Goal: Find specific fact

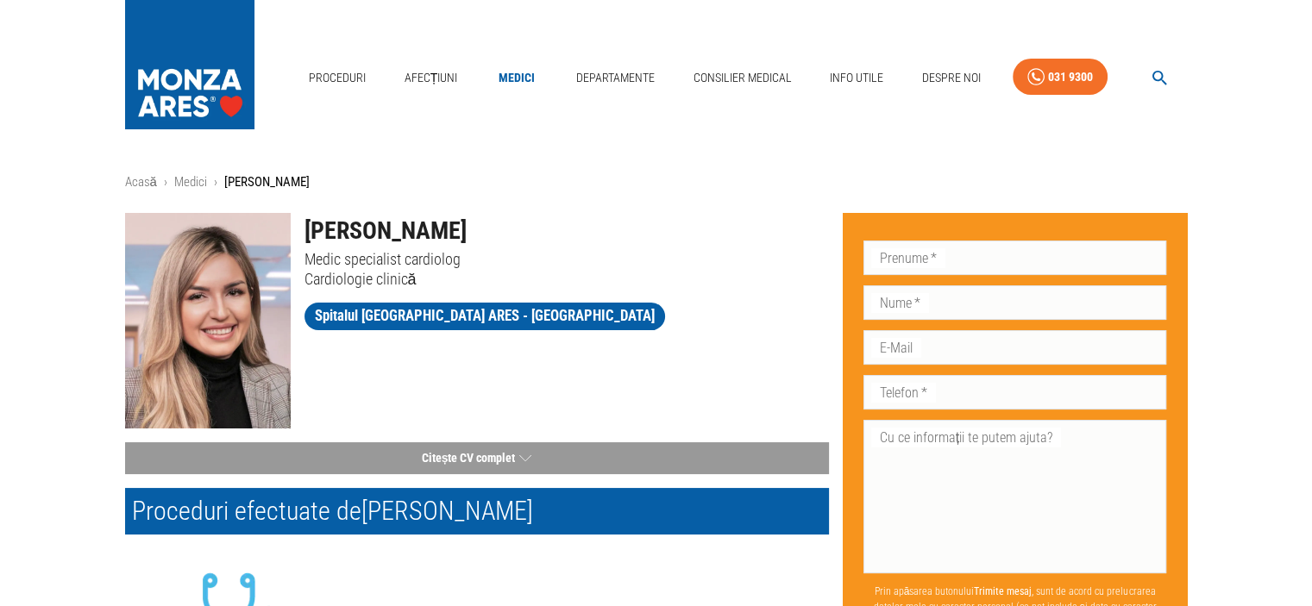
click at [444, 209] on div "[PERSON_NAME] Medic specialist cardiolog Cardiologie clinică" at bounding box center [560, 244] width 538 height 90
click at [459, 223] on h1 "[PERSON_NAME]" at bounding box center [567, 231] width 525 height 36
copy h1 "Tomoaia"
click at [517, 286] on p "Cardiologie clinică" at bounding box center [567, 279] width 525 height 20
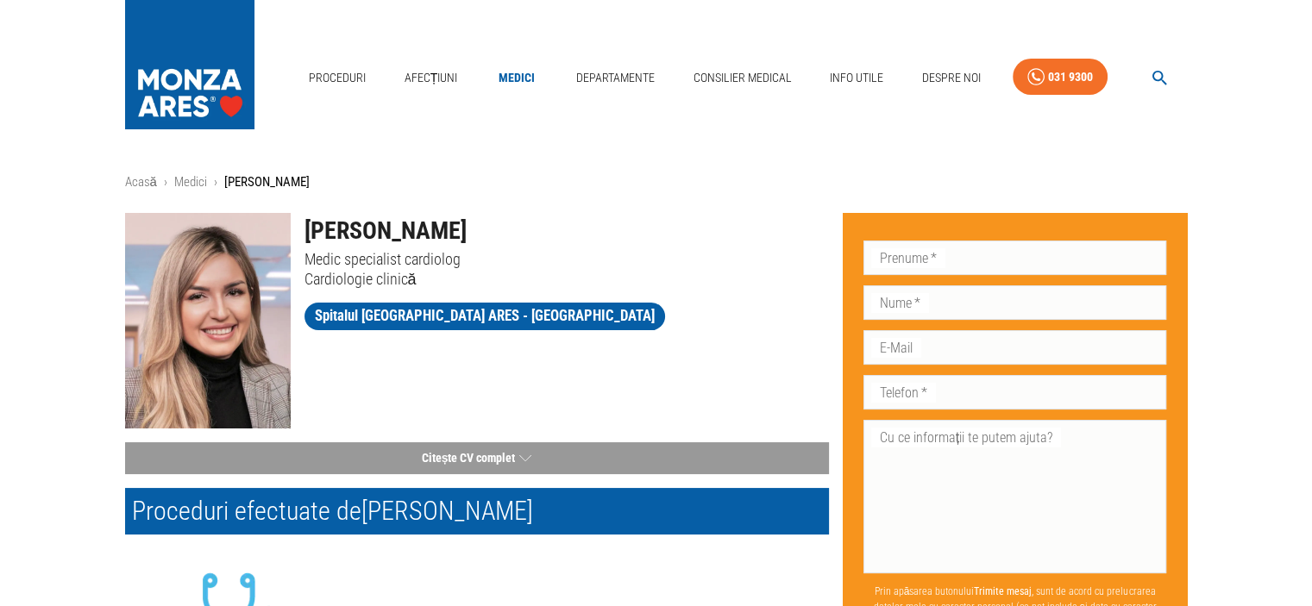
drag, startPoint x: 493, startPoint y: 230, endPoint x: 305, endPoint y: 237, distance: 189.1
click at [305, 237] on h1 "[PERSON_NAME]" at bounding box center [567, 231] width 525 height 36
copy h1 "[PERSON_NAME]"
